Goal: Information Seeking & Learning: Learn about a topic

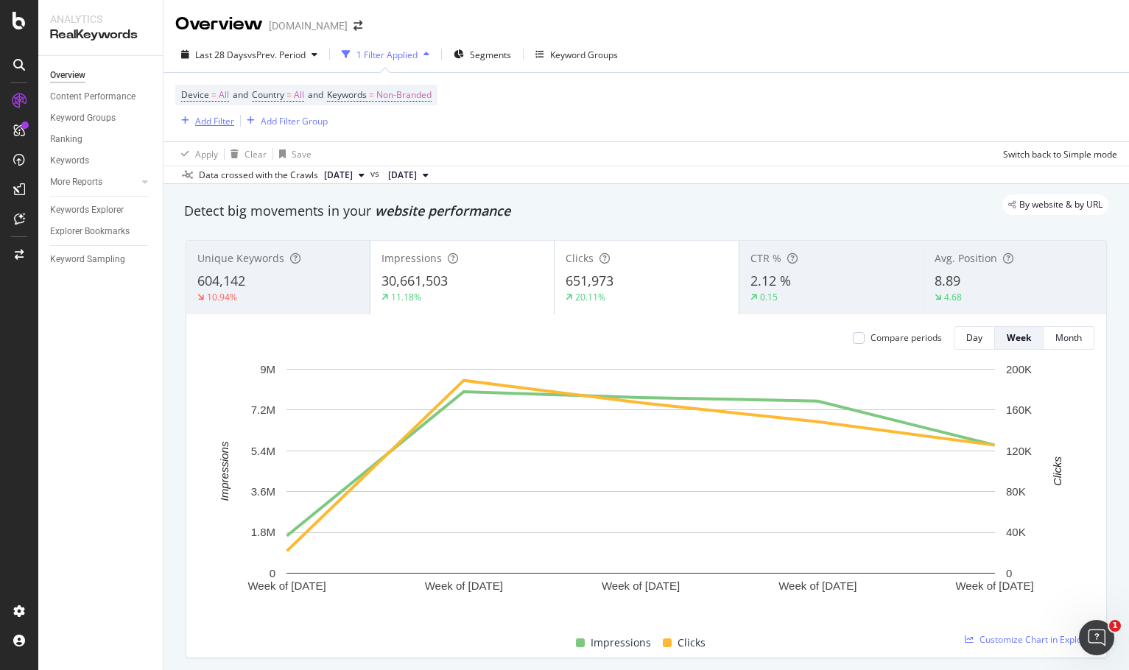
click at [218, 116] on div "Add Filter" at bounding box center [214, 121] width 39 height 13
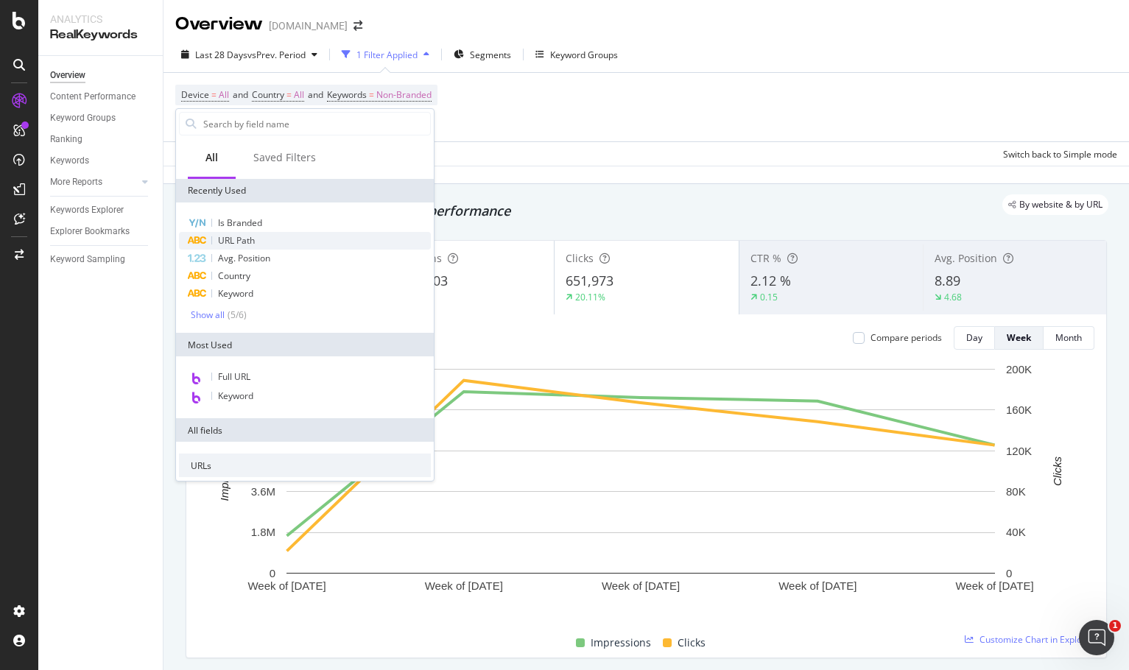
click at [284, 234] on div "URL Path" at bounding box center [305, 241] width 252 height 18
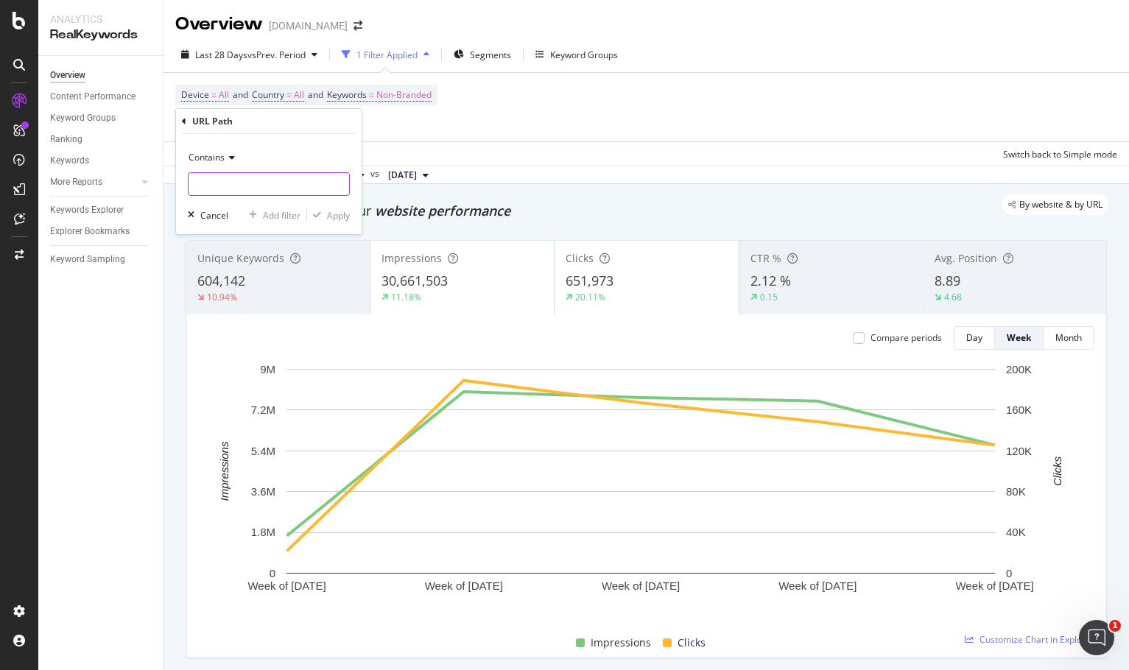
click at [263, 183] on input "text" at bounding box center [269, 184] width 161 height 24
paste input "cells-to-ct-kits"
type input "cells-to-ct-kits"
click at [343, 218] on div "Apply" at bounding box center [338, 215] width 23 height 13
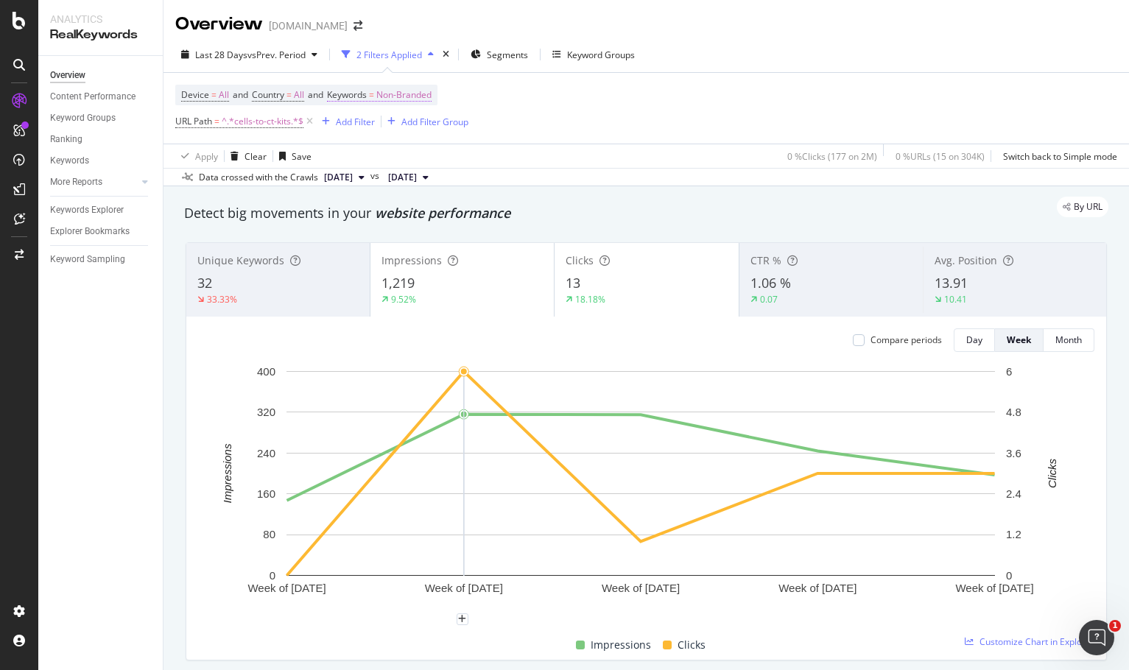
click at [390, 92] on span "Non-Branded" at bounding box center [403, 95] width 55 height 21
click at [409, 132] on span "Non-Branded" at bounding box center [378, 129] width 61 height 13
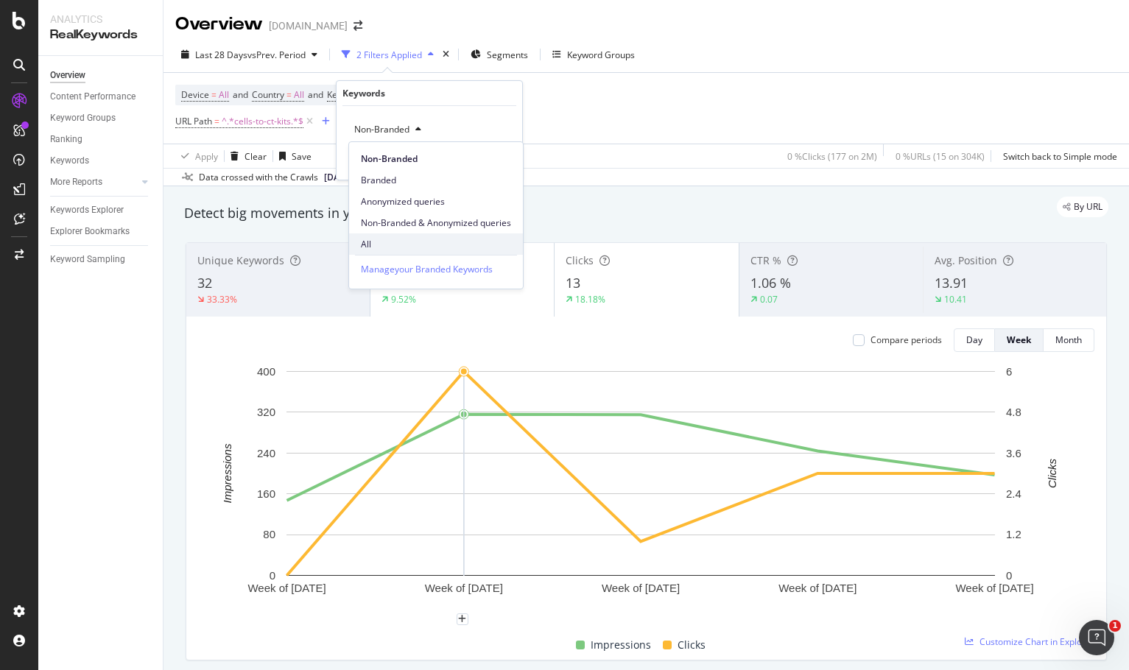
click at [370, 247] on span "All" at bounding box center [436, 244] width 150 height 13
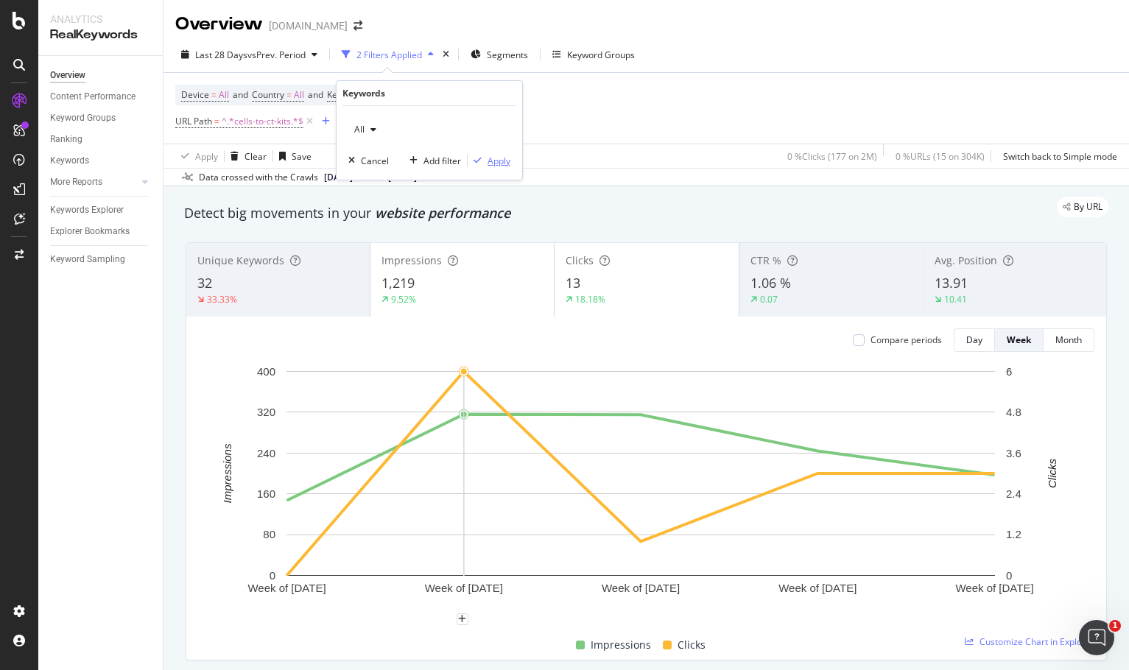
click at [494, 160] on div "Apply" at bounding box center [499, 161] width 23 height 13
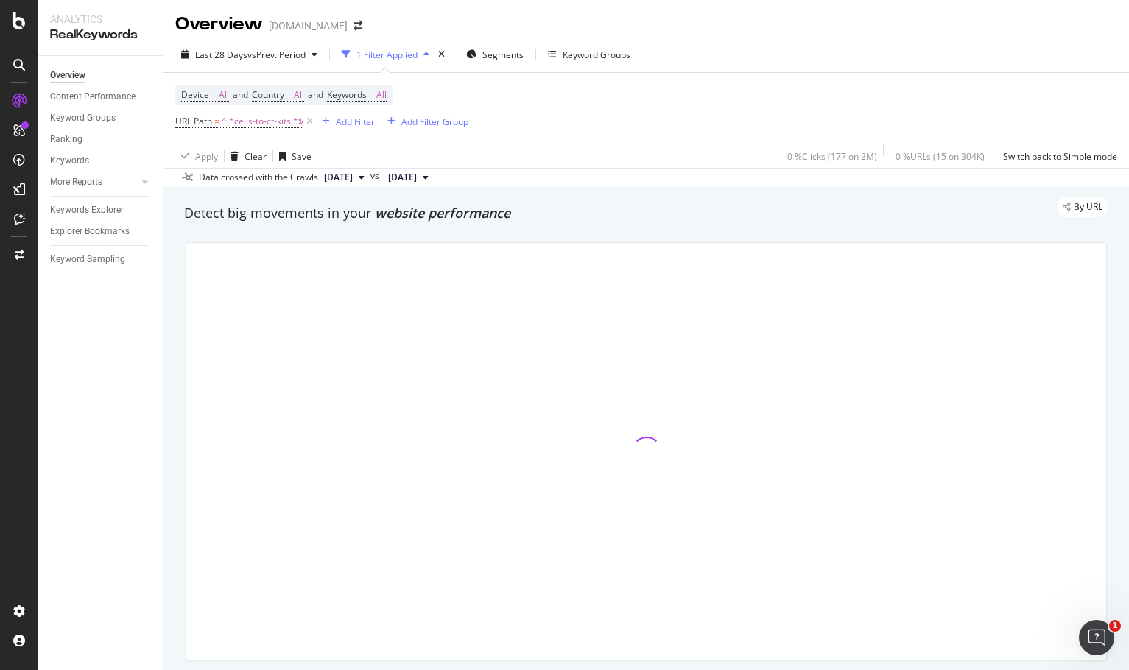
click at [658, 103] on div "Device = All and Country = All and Keywords = All URL Path = ^.*cells-to-ct-kit…" at bounding box center [646, 108] width 942 height 71
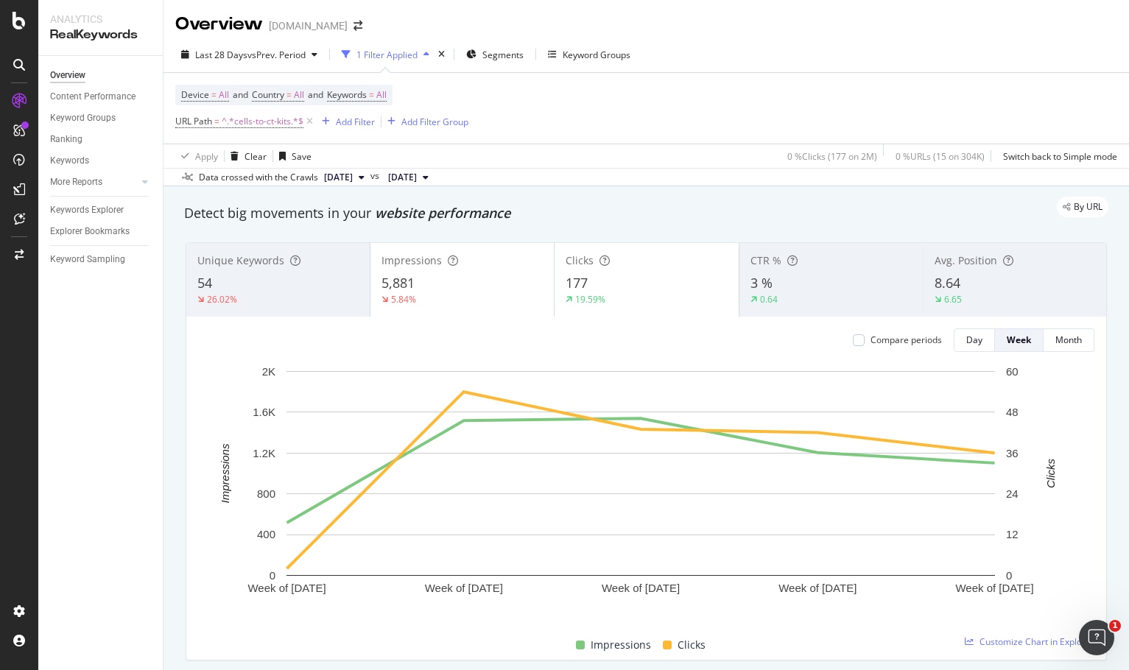
click at [906, 207] on div "By URL" at bounding box center [638, 207] width 939 height 21
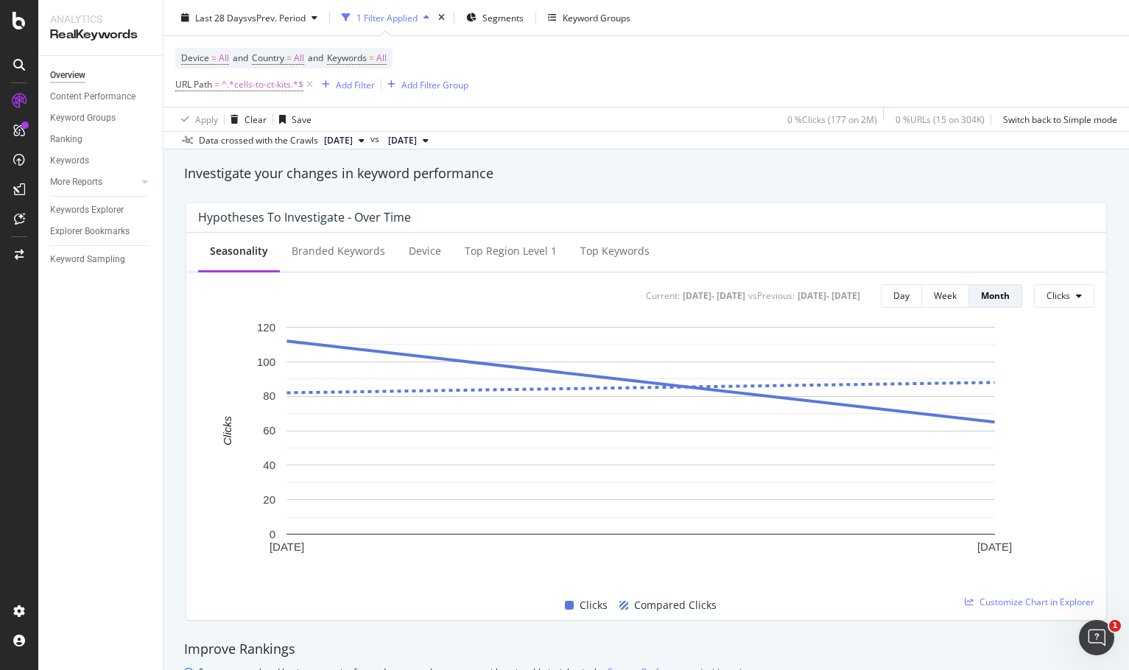
scroll to position [1031, 0]
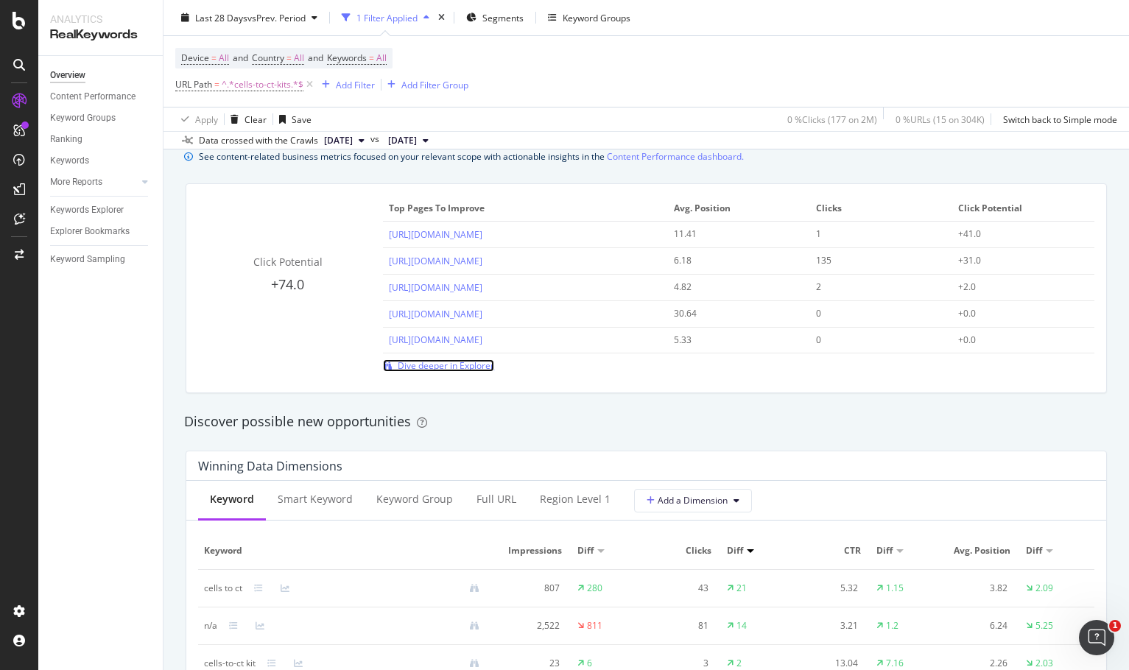
click at [440, 362] on span "Dive deeper in Explorer" at bounding box center [446, 365] width 96 height 13
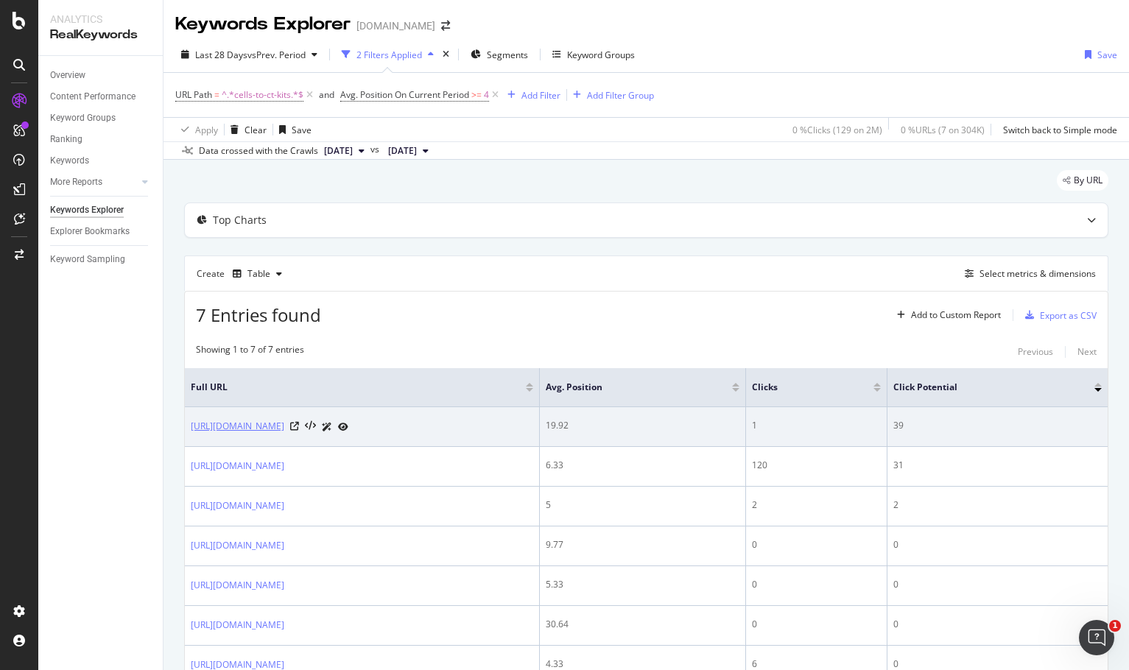
scroll to position [147, 0]
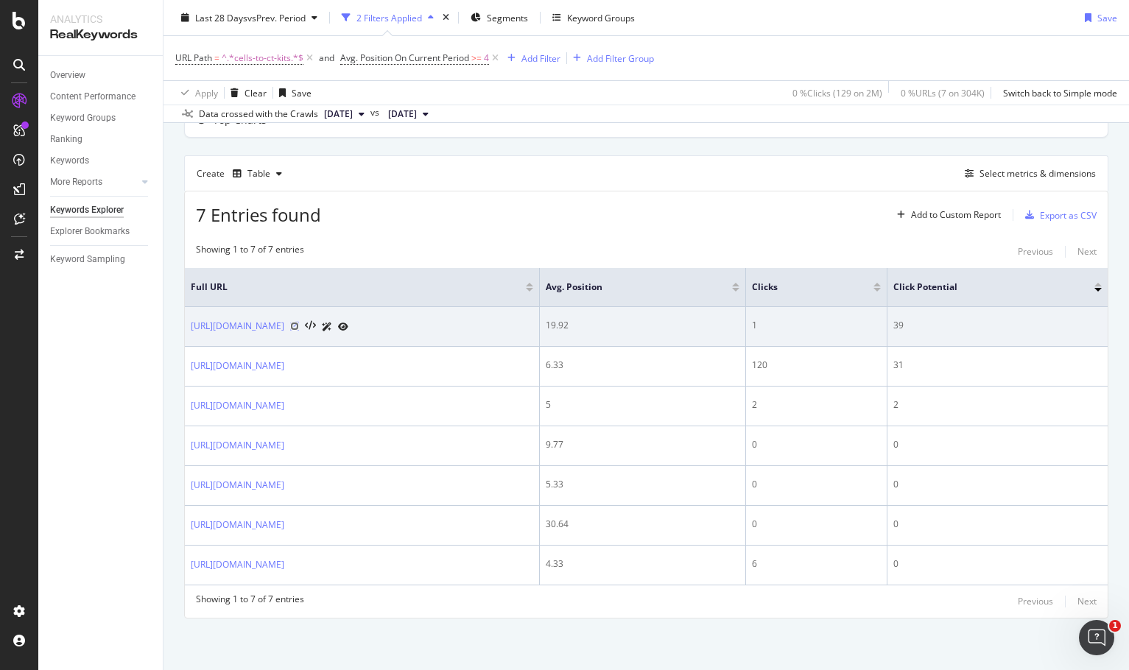
click at [299, 322] on icon at bounding box center [294, 326] width 9 height 9
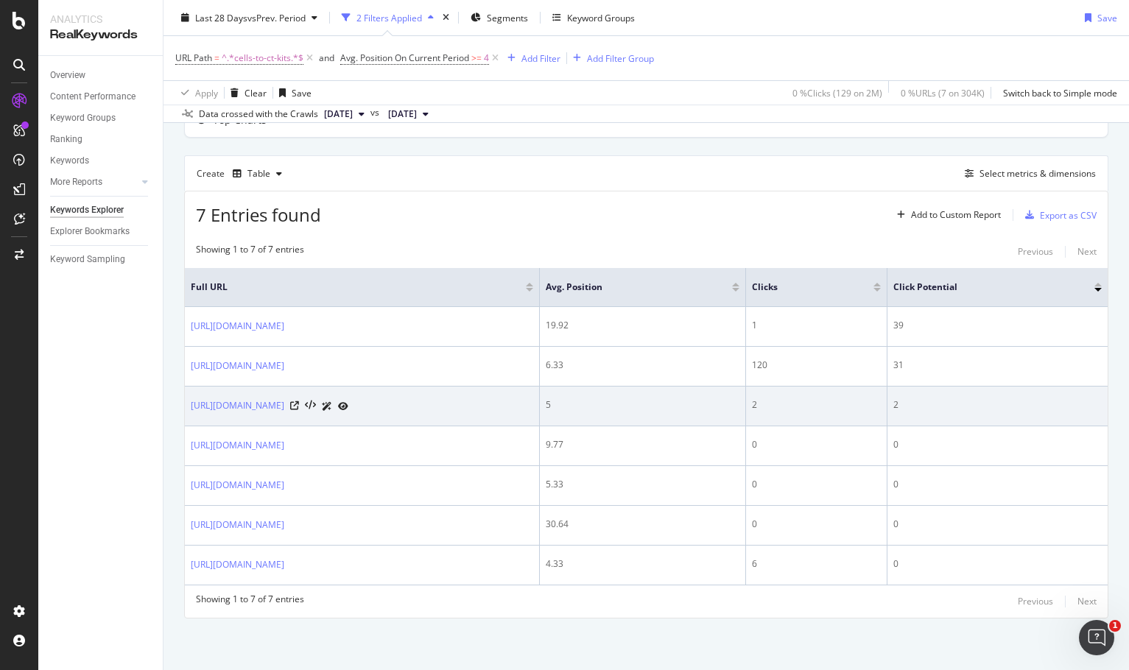
scroll to position [198, 0]
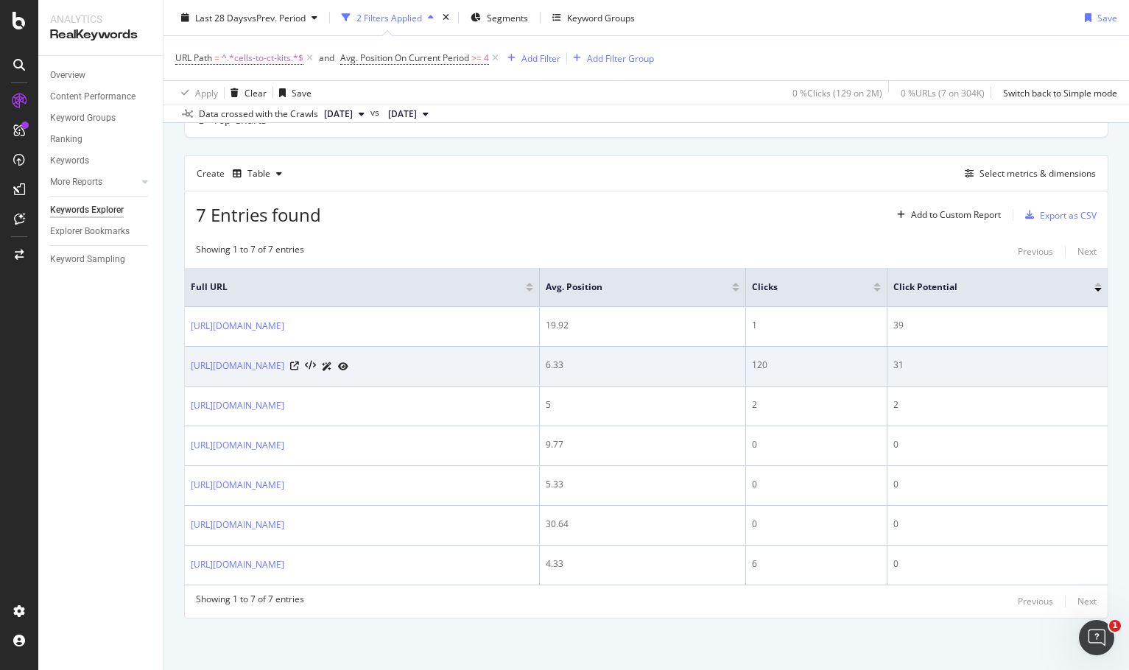
click at [348, 362] on icon at bounding box center [343, 366] width 10 height 9
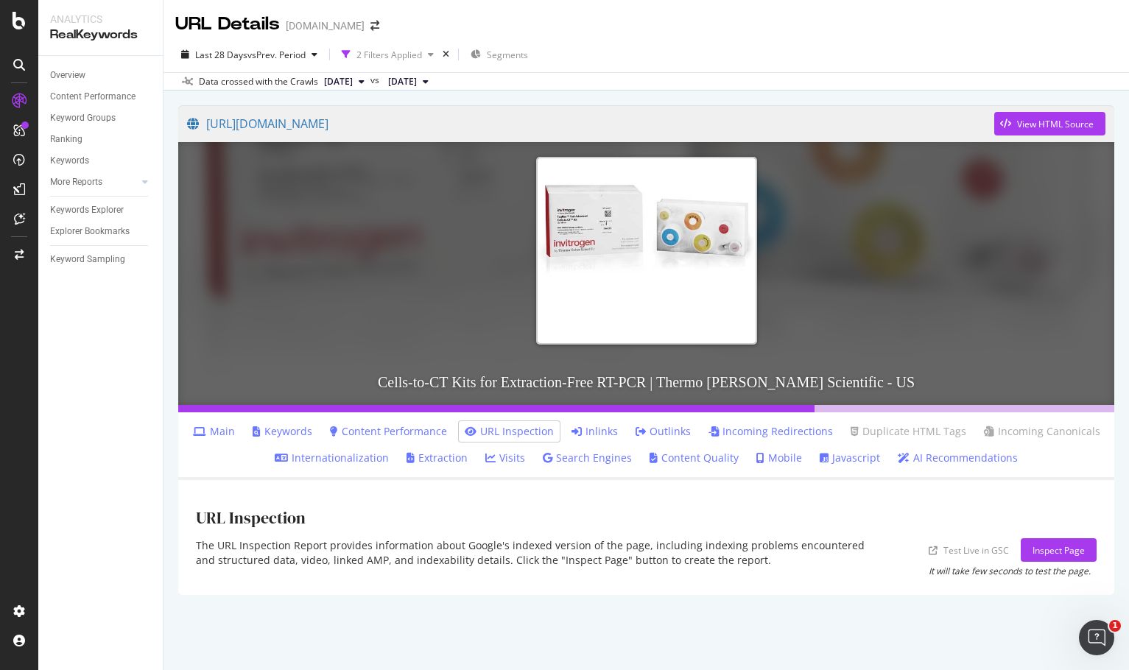
drag, startPoint x: 1041, startPoint y: 552, endPoint x: 979, endPoint y: 608, distance: 83.5
click at [979, 608] on div "https://www.thermofisher.com/us/en/home/life-science/dna-rna-purification-analy…" at bounding box center [647, 350] width 966 height 519
click at [1048, 550] on div "Inspect Page" at bounding box center [1059, 550] width 52 height 13
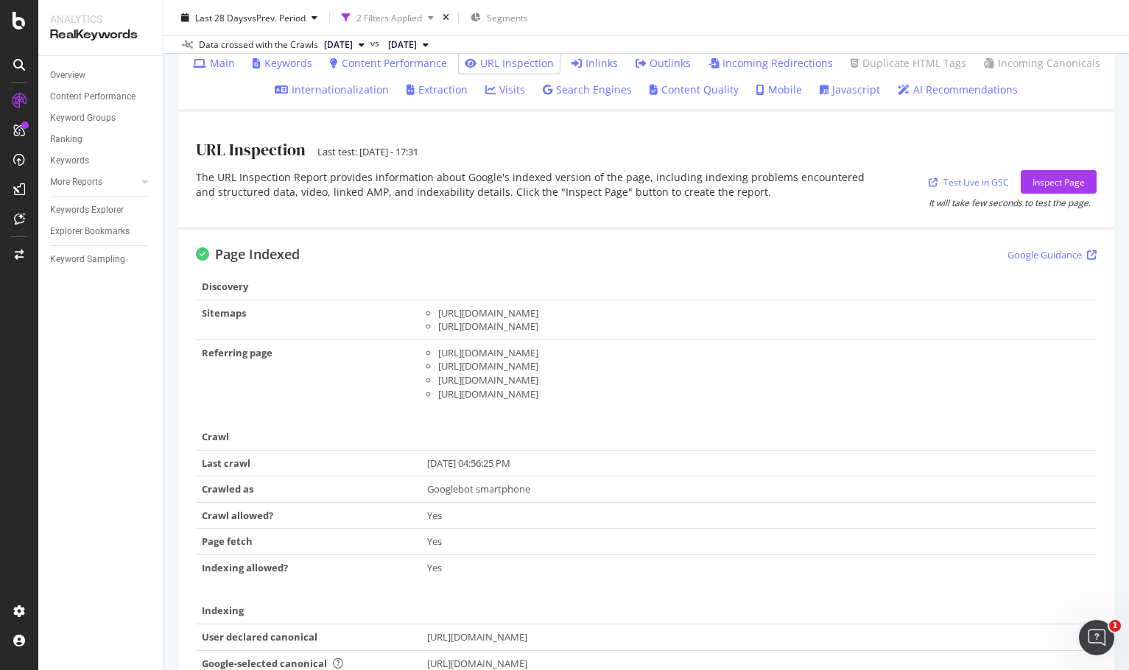
scroll to position [442, 0]
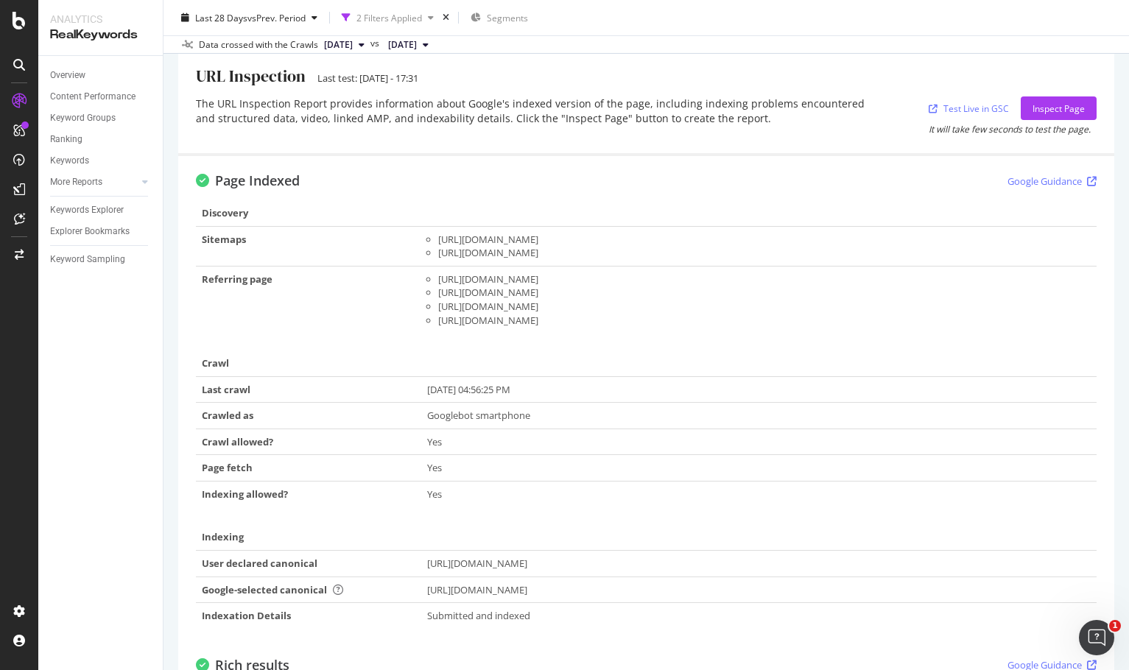
click at [104, 527] on div "Overview Content Performance Keyword Groups Ranking Keywords More Reports Count…" at bounding box center [100, 363] width 124 height 614
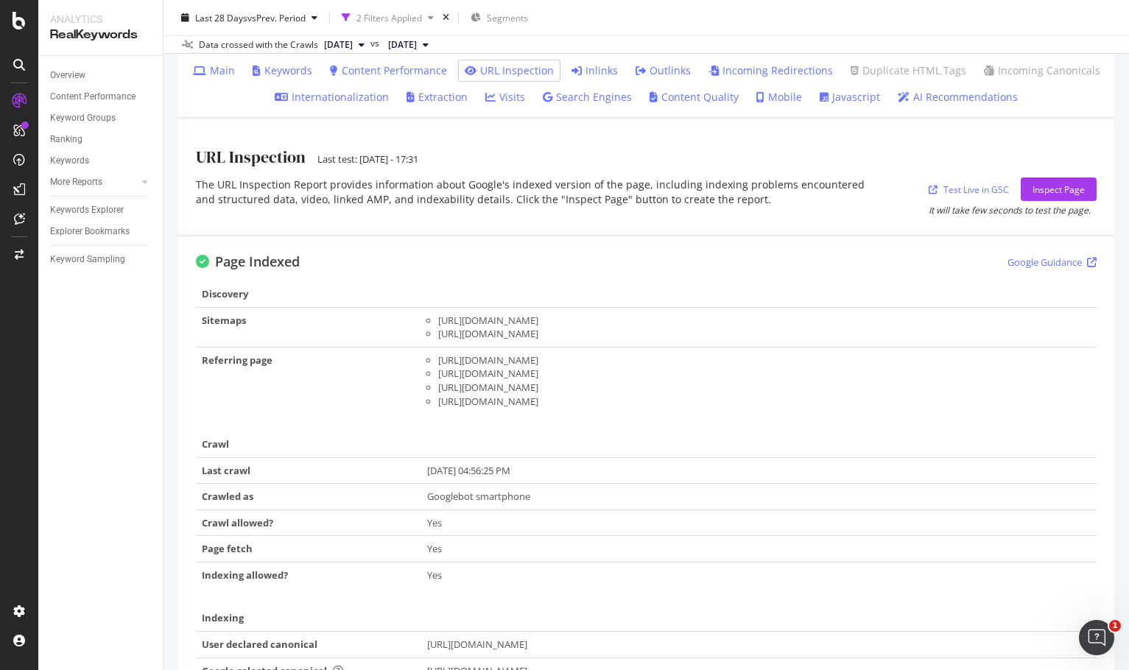
scroll to position [0, 0]
